Goal: Browse casually: Explore the website without a specific task or goal

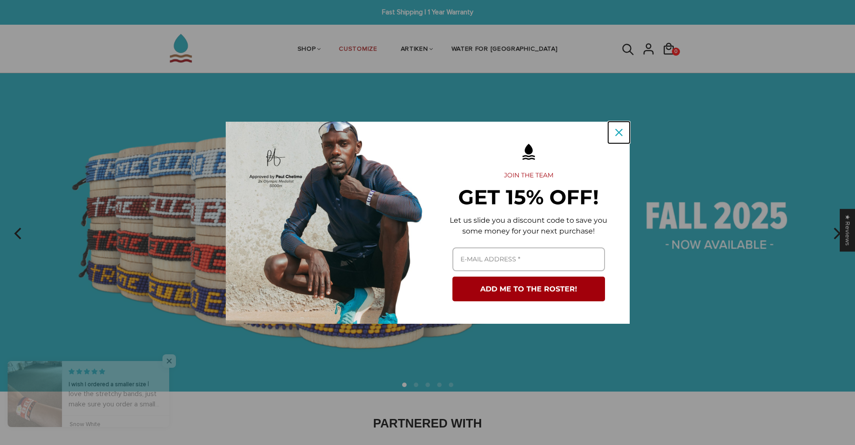
click at [618, 135] on icon "close icon" at bounding box center [619, 132] width 7 height 7
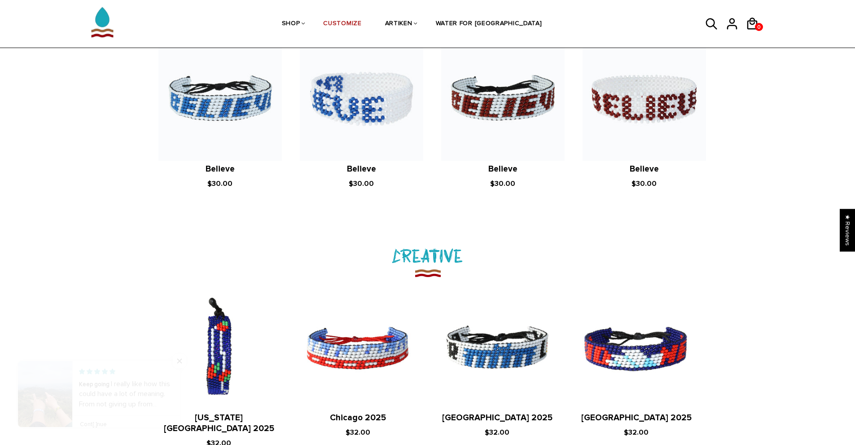
scroll to position [898, 0]
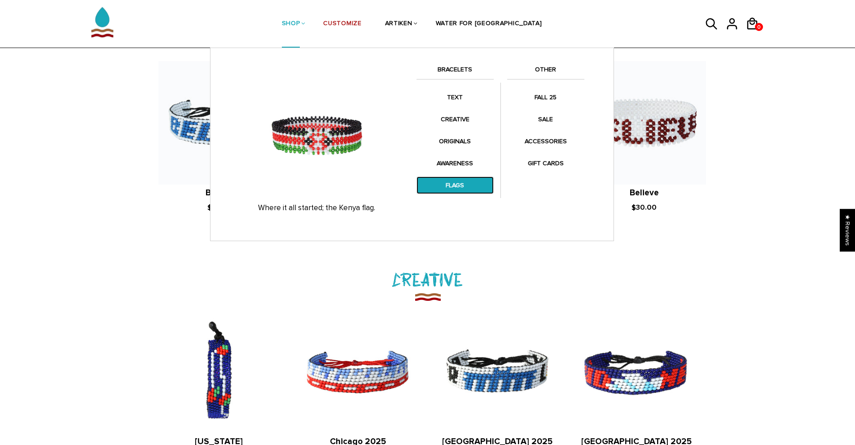
click at [458, 190] on link "FLAGS" at bounding box center [455, 185] width 77 height 18
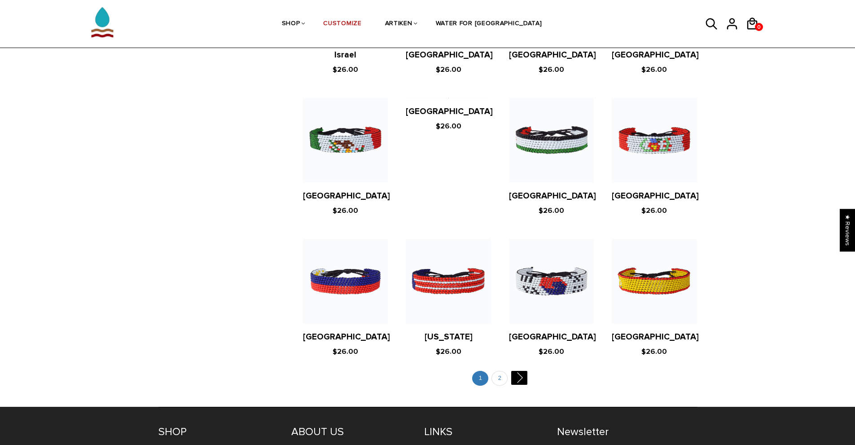
scroll to position [1616, 0]
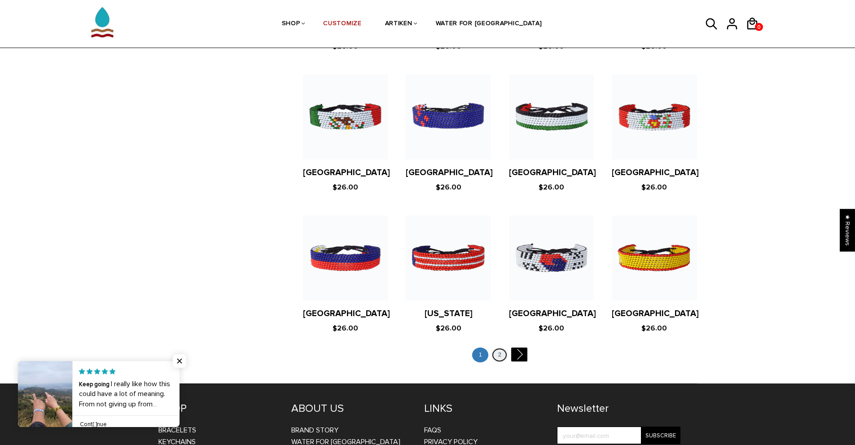
click at [498, 347] on link "2" at bounding box center [500, 354] width 16 height 15
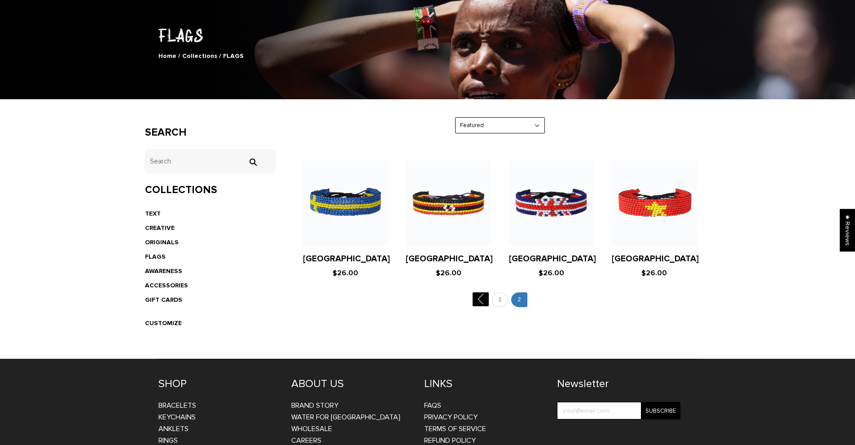
scroll to position [90, 0]
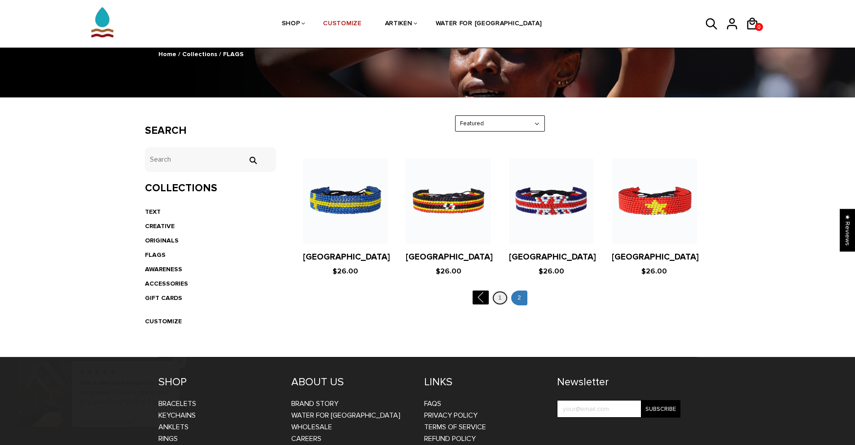
click at [495, 293] on link "1" at bounding box center [500, 297] width 16 height 15
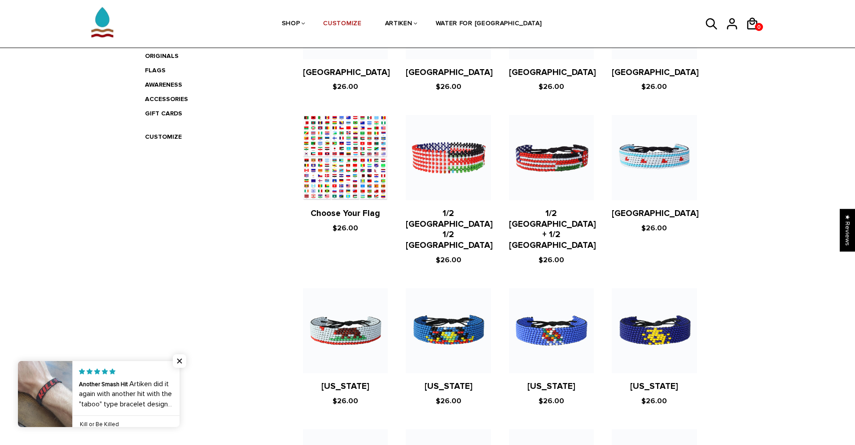
scroll to position [269, 0]
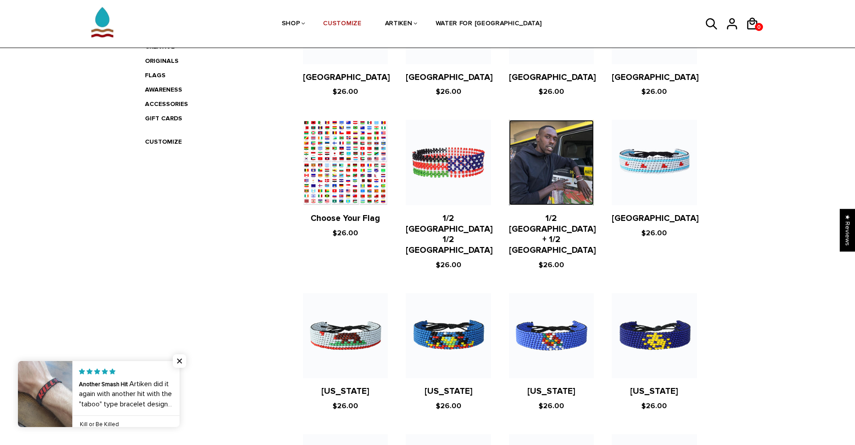
click at [570, 180] on img at bounding box center [551, 162] width 85 height 85
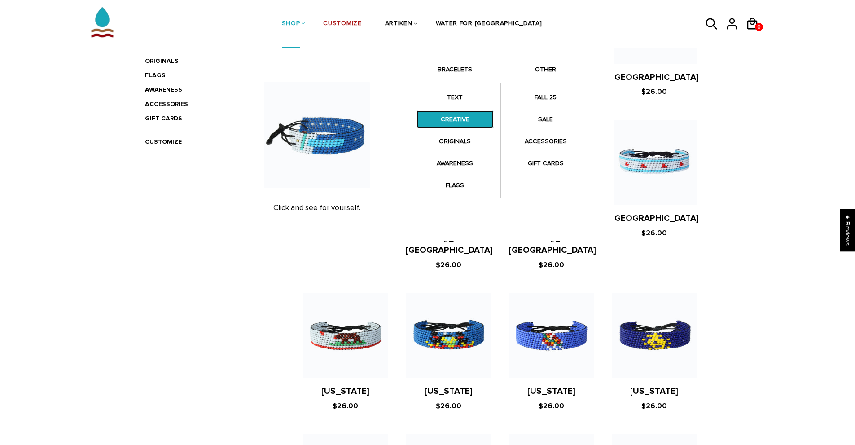
click at [455, 119] on link "CREATIVE" at bounding box center [455, 119] width 77 height 18
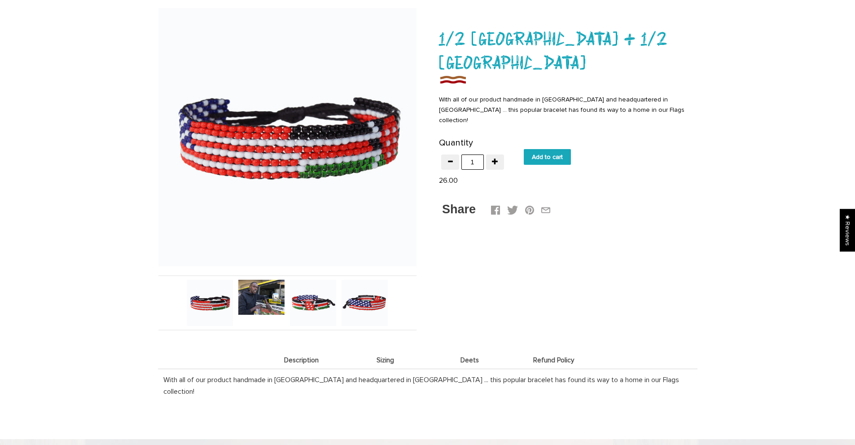
scroll to position [135, 0]
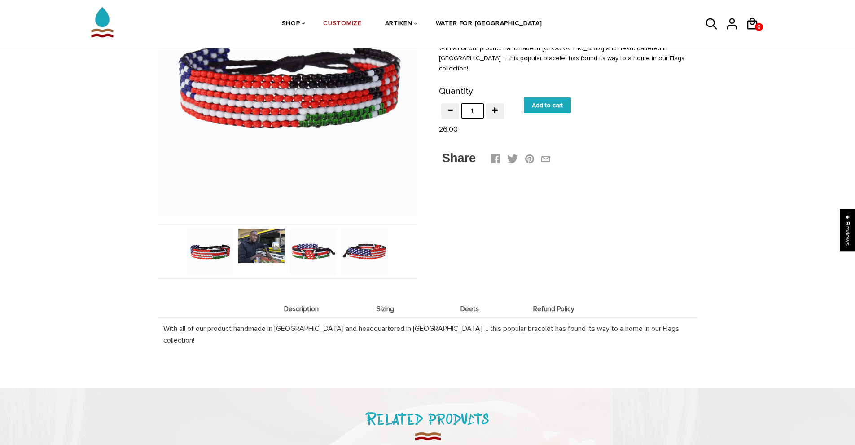
click at [308, 252] on img at bounding box center [313, 252] width 46 height 46
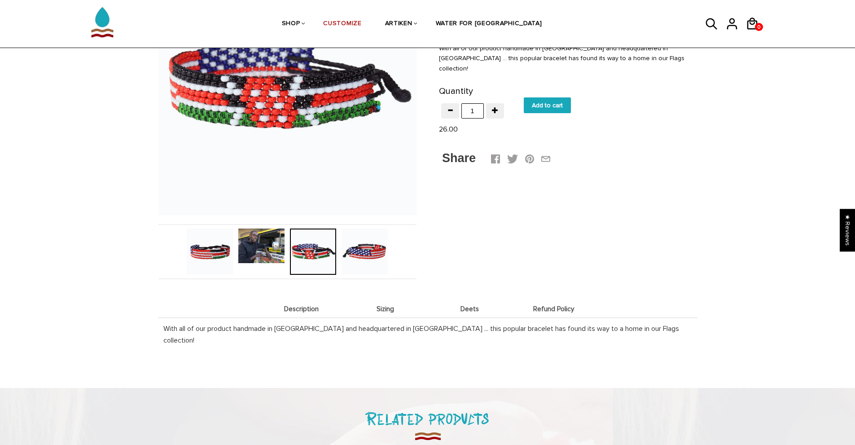
click at [264, 251] on img at bounding box center [261, 246] width 46 height 35
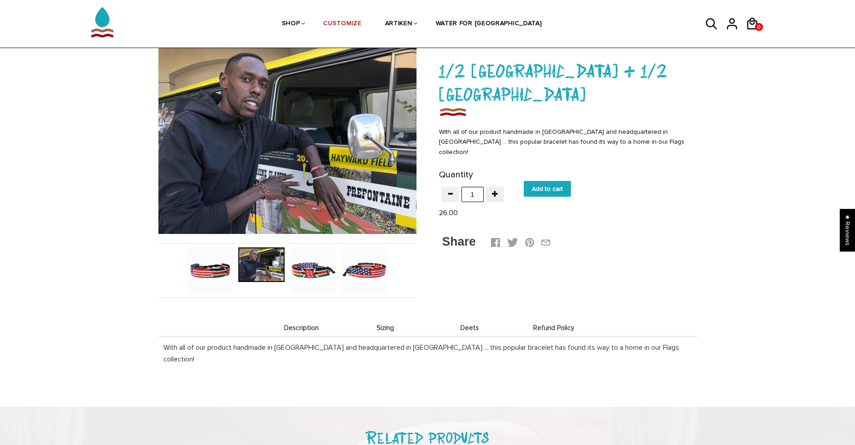
scroll to position [45, 0]
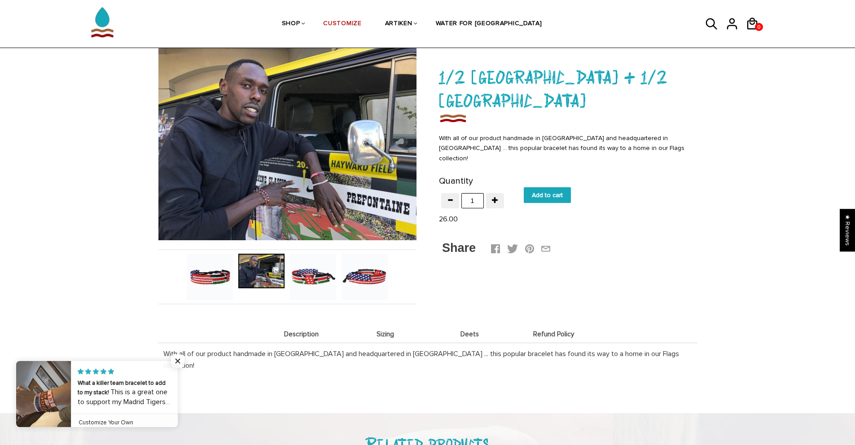
click at [206, 267] on img at bounding box center [210, 277] width 46 height 46
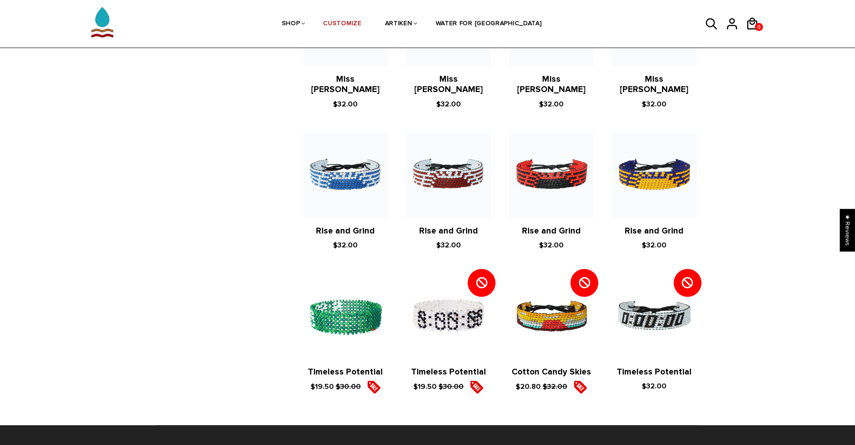
scroll to position [898, 0]
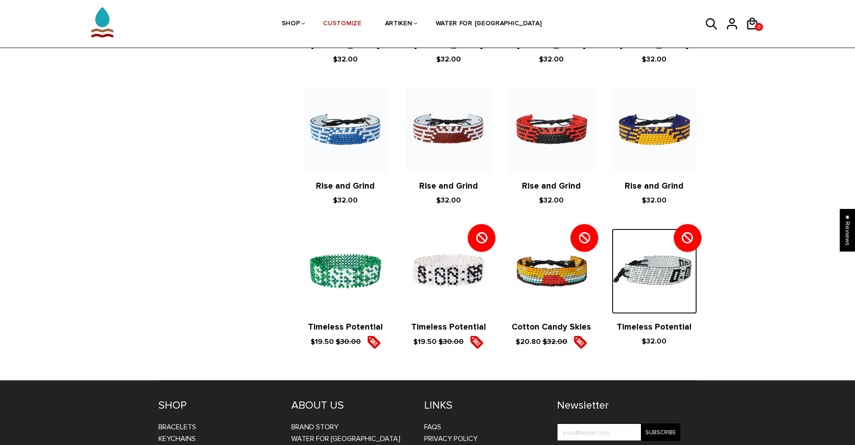
click at [663, 263] on img at bounding box center [654, 271] width 85 height 85
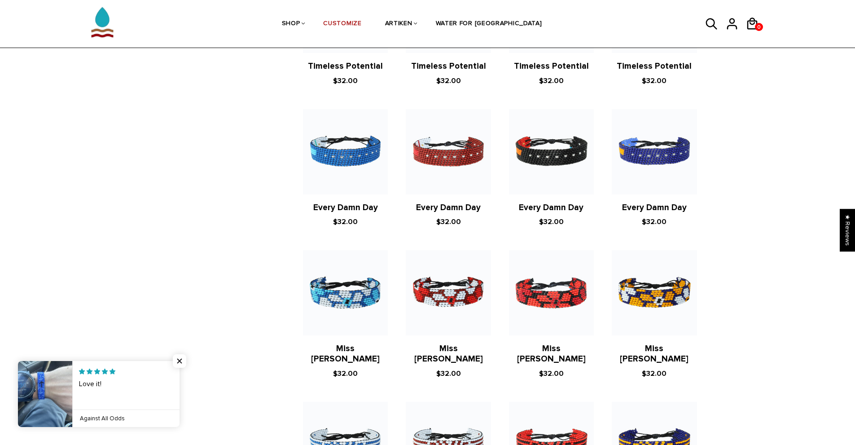
scroll to position [539, 0]
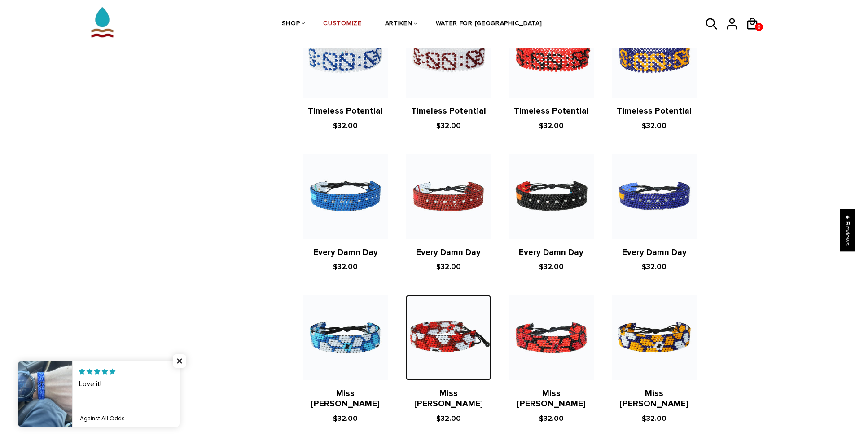
click at [470, 315] on img at bounding box center [448, 337] width 85 height 85
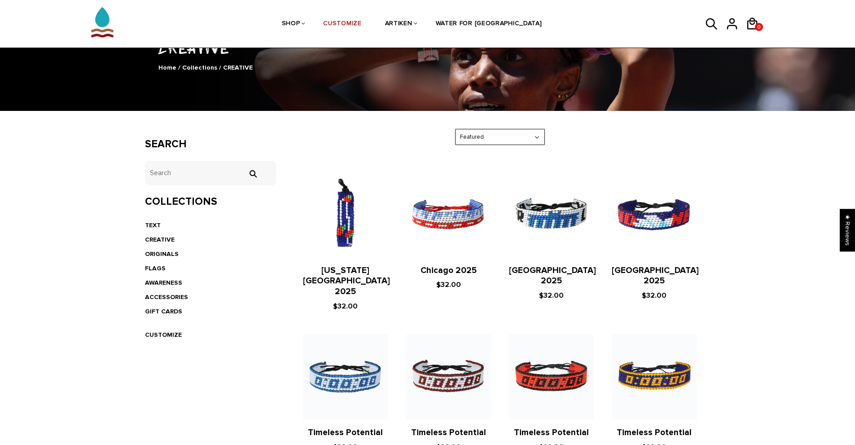
scroll to position [45, 0]
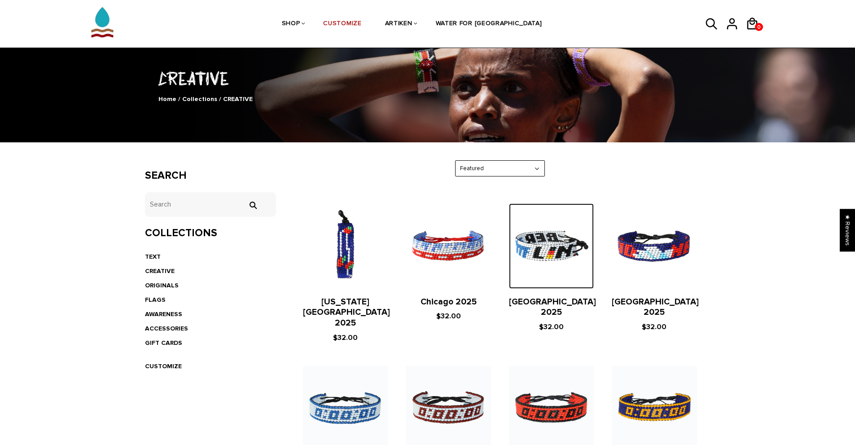
click at [553, 243] on img at bounding box center [551, 245] width 85 height 85
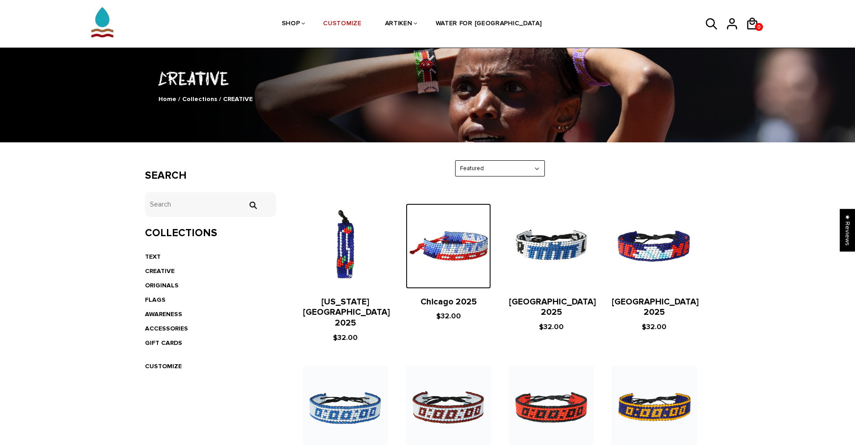
click at [419, 252] on img at bounding box center [448, 245] width 85 height 85
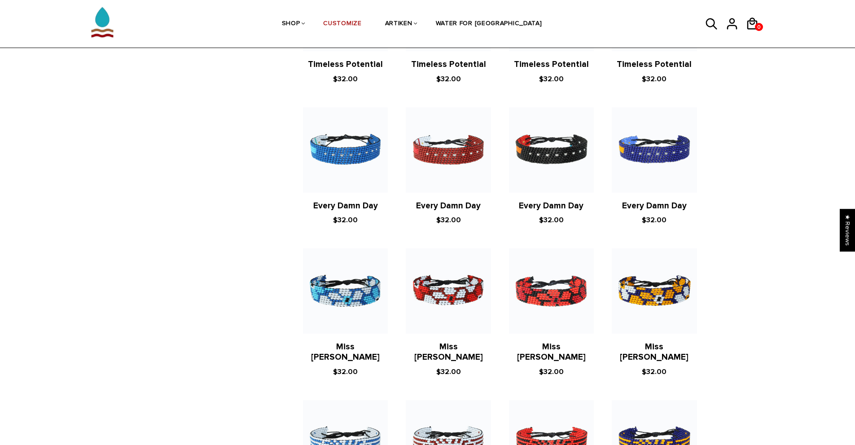
scroll to position [585, 0]
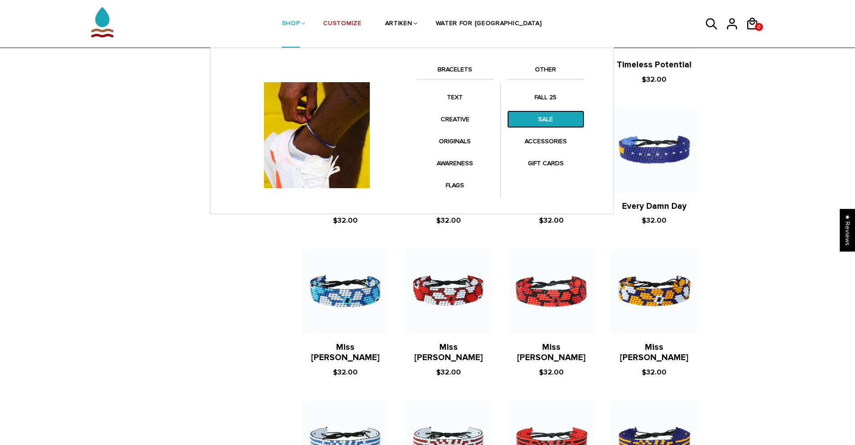
click at [535, 123] on link "SALE" at bounding box center [545, 119] width 77 height 18
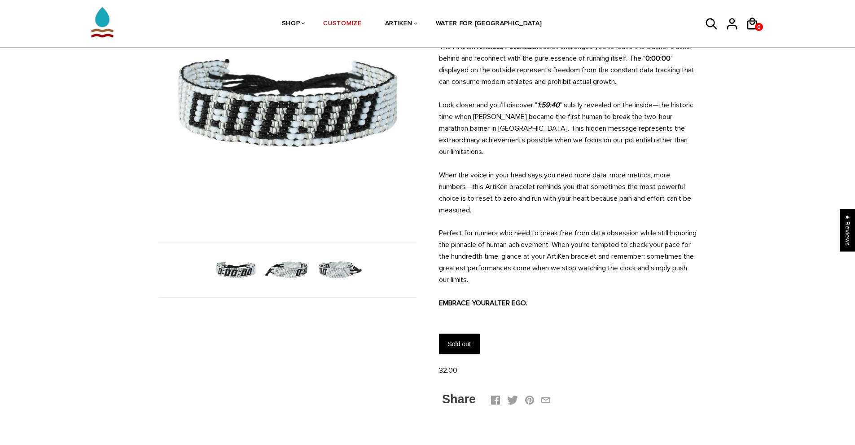
scroll to position [135, 0]
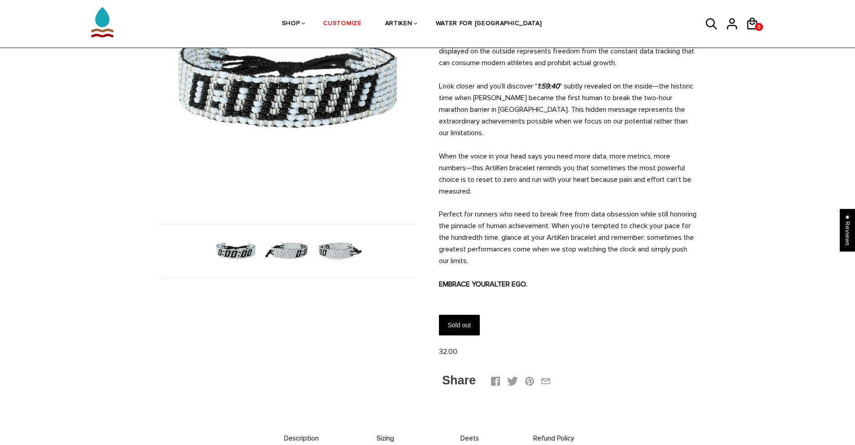
click at [336, 256] on img at bounding box center [339, 251] width 46 height 46
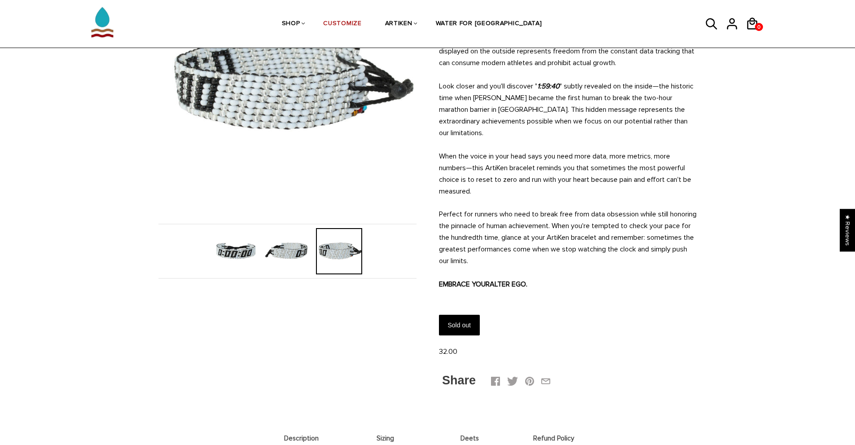
click at [296, 250] on img at bounding box center [287, 251] width 46 height 46
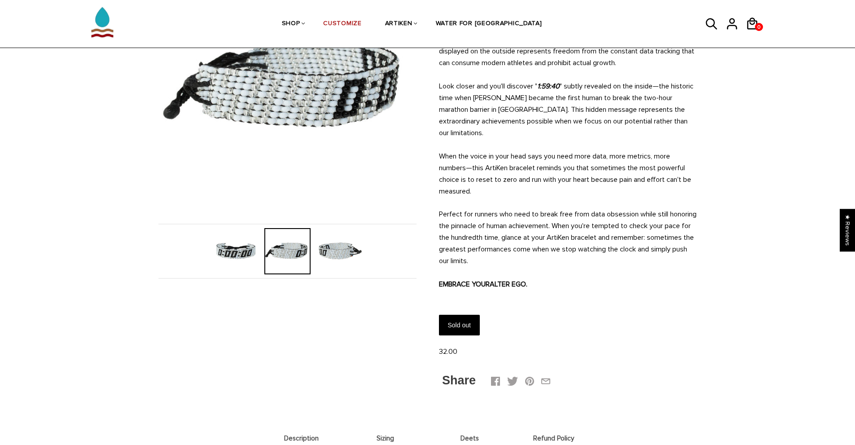
click at [260, 261] on div at bounding box center [236, 251] width 52 height 46
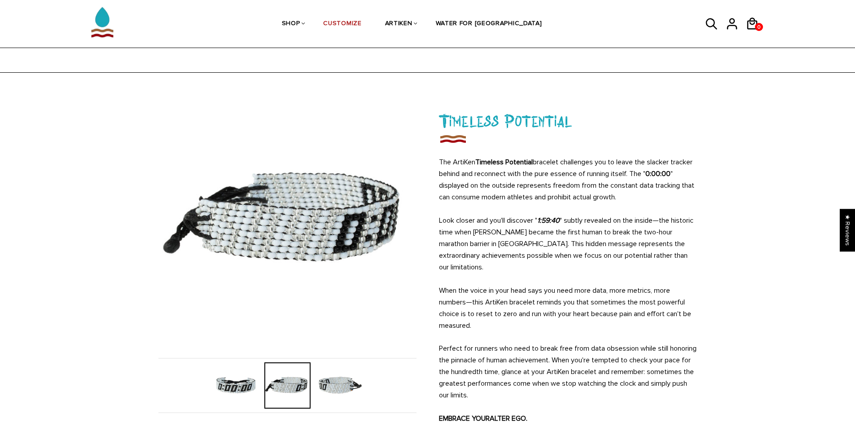
scroll to position [0, 0]
click at [192, 93] on img at bounding box center [287, 220] width 258 height 258
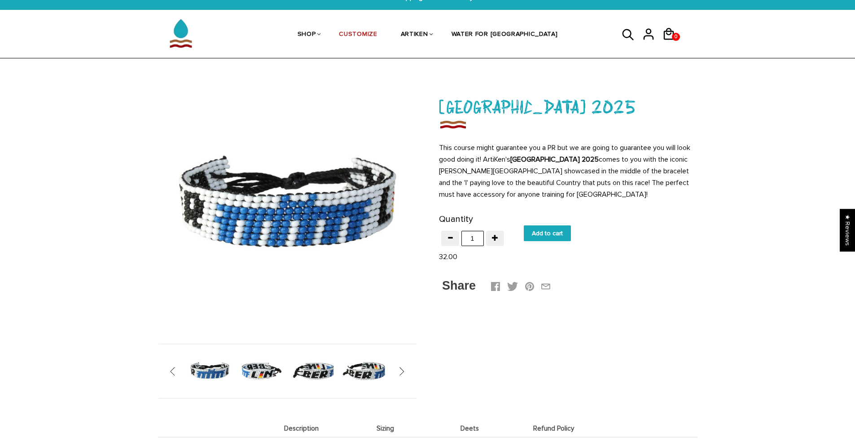
scroll to position [45, 0]
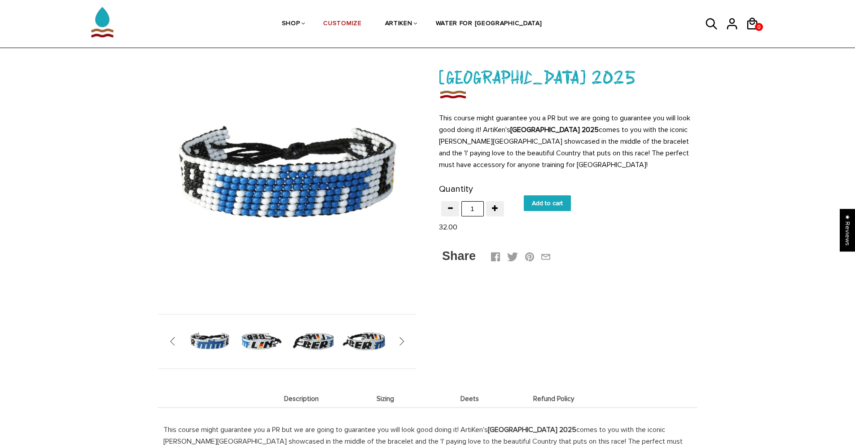
click at [314, 339] on img at bounding box center [313, 341] width 46 height 46
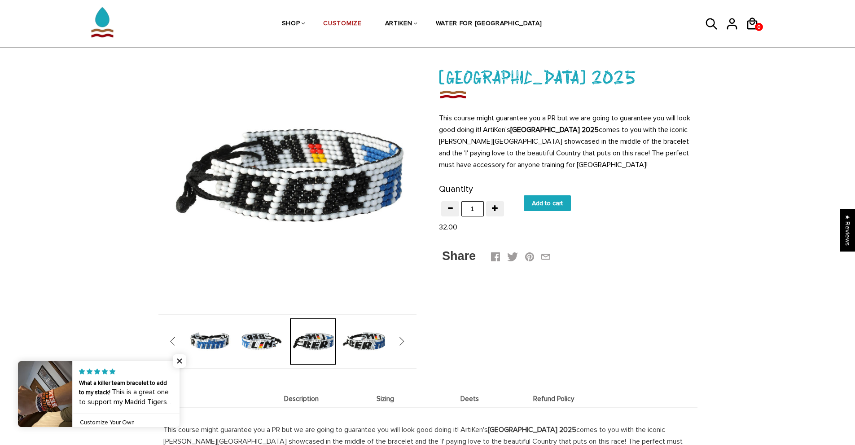
click at [396, 341] on span "" at bounding box center [398, 341] width 14 height 9
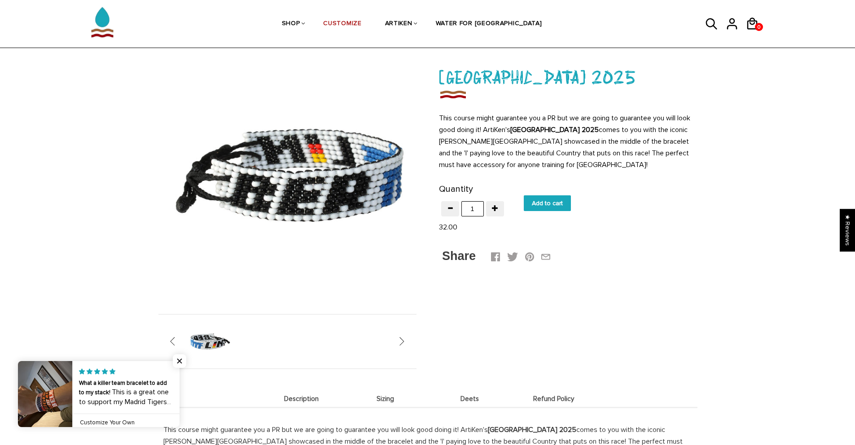
click at [396, 341] on span "" at bounding box center [398, 341] width 14 height 9
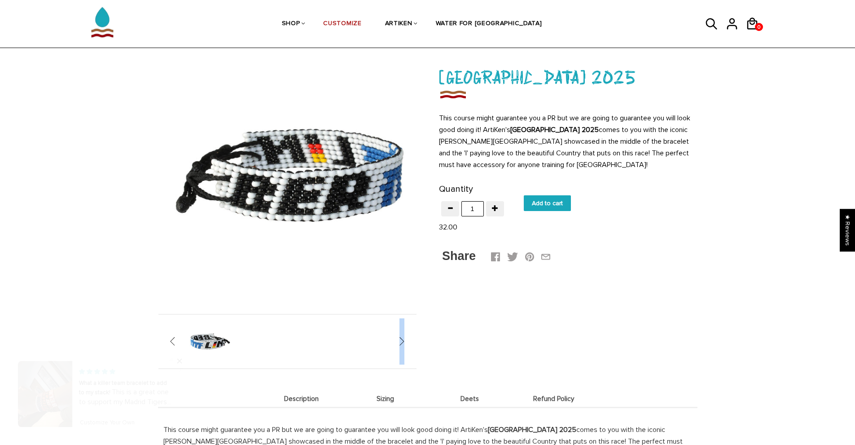
drag, startPoint x: 396, startPoint y: 341, endPoint x: 346, endPoint y: 340, distance: 49.9
click at [396, 341] on span "" at bounding box center [398, 341] width 14 height 9
click at [193, 347] on img at bounding box center [210, 341] width 46 height 46
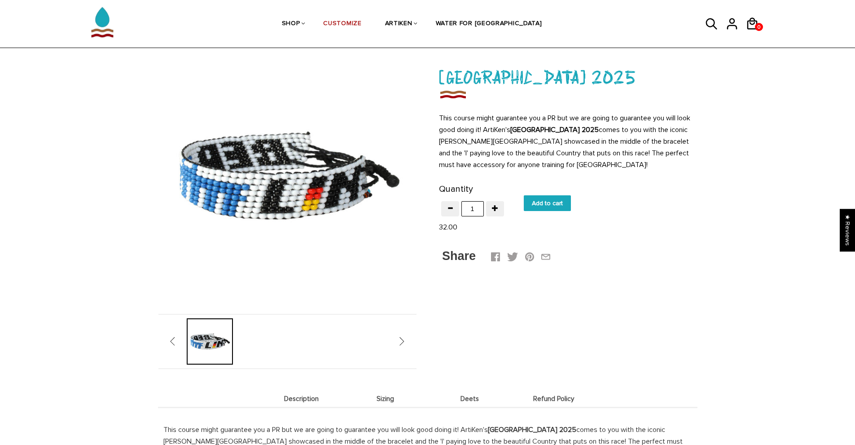
click at [176, 340] on span "" at bounding box center [177, 341] width 14 height 9
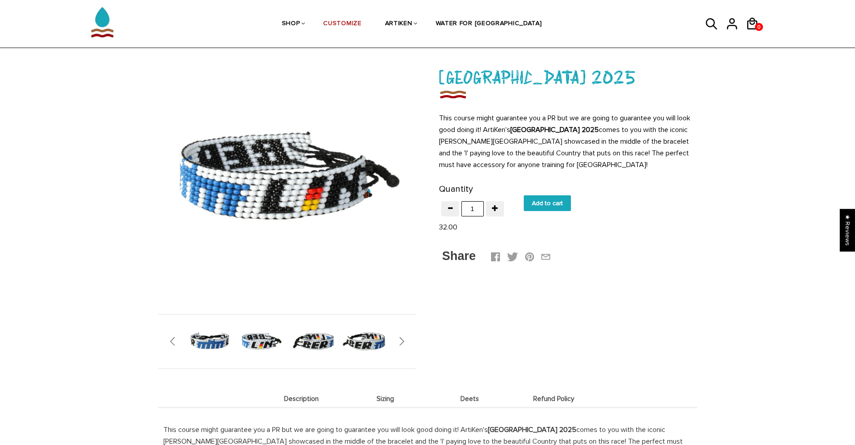
click at [172, 340] on span "" at bounding box center [177, 341] width 14 height 9
click at [257, 343] on img at bounding box center [261, 341] width 46 height 46
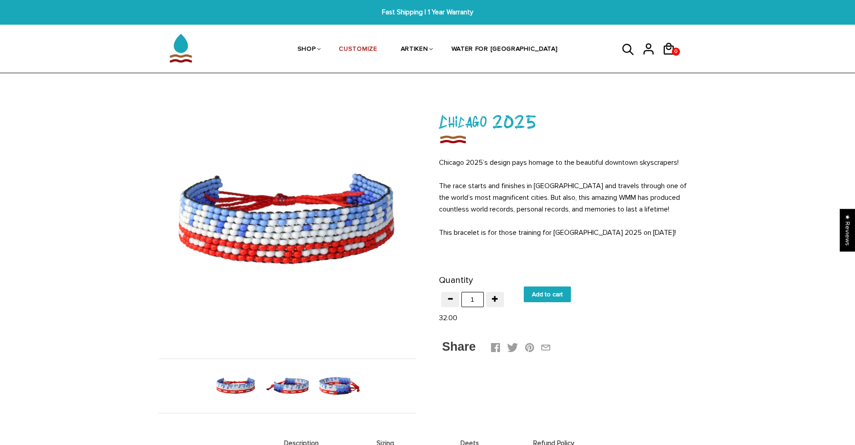
click at [321, 384] on img at bounding box center [339, 386] width 46 height 46
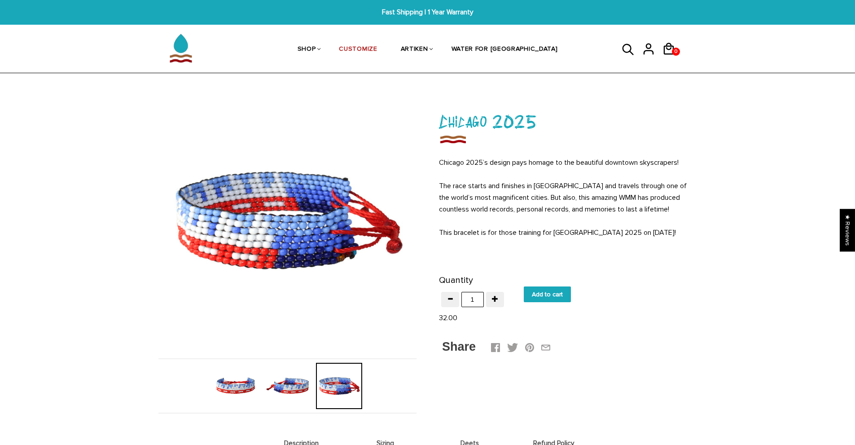
drag, startPoint x: 274, startPoint y: 388, endPoint x: 259, endPoint y: 386, distance: 14.9
click at [274, 388] on img at bounding box center [287, 386] width 46 height 46
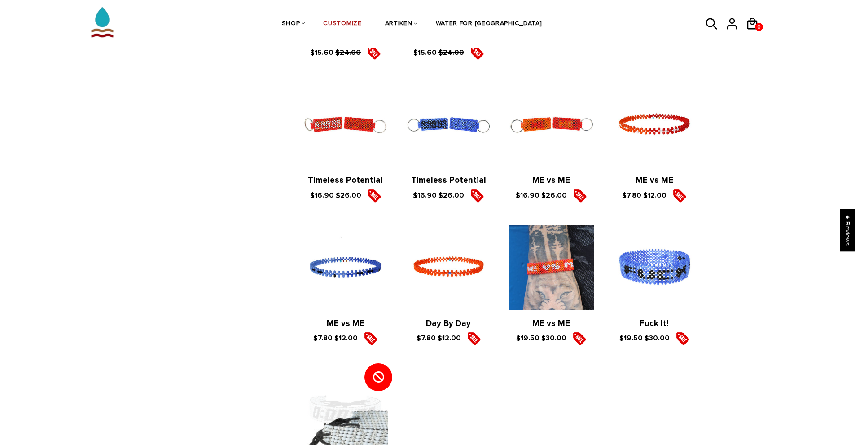
scroll to position [1077, 0]
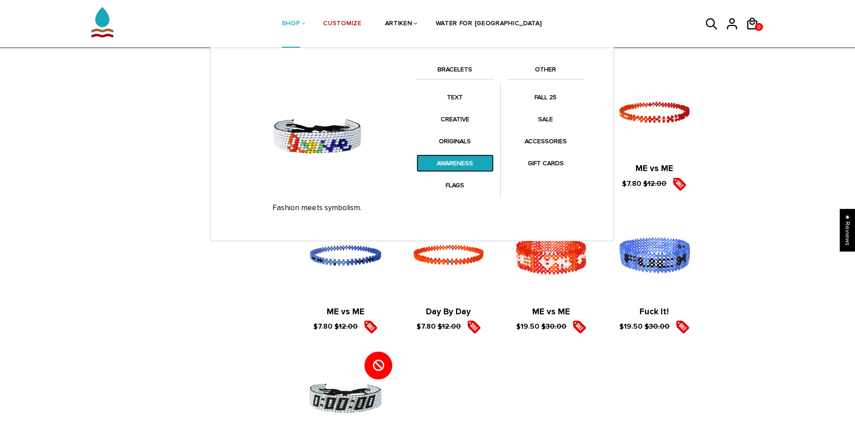
click at [458, 162] on link "AWARENESS" at bounding box center [455, 163] width 77 height 18
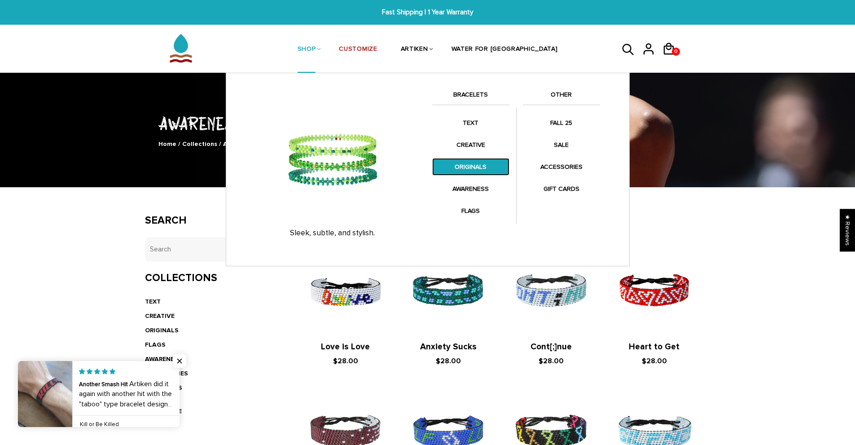
click at [484, 170] on link "ORIGINALS" at bounding box center [470, 167] width 77 height 18
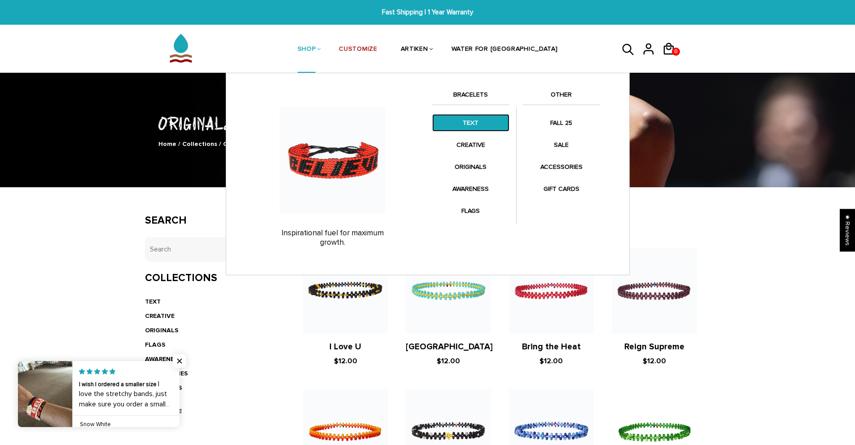
click at [462, 124] on link "TEXT" at bounding box center [470, 123] width 77 height 18
